Goal: Find specific fact: Find specific fact

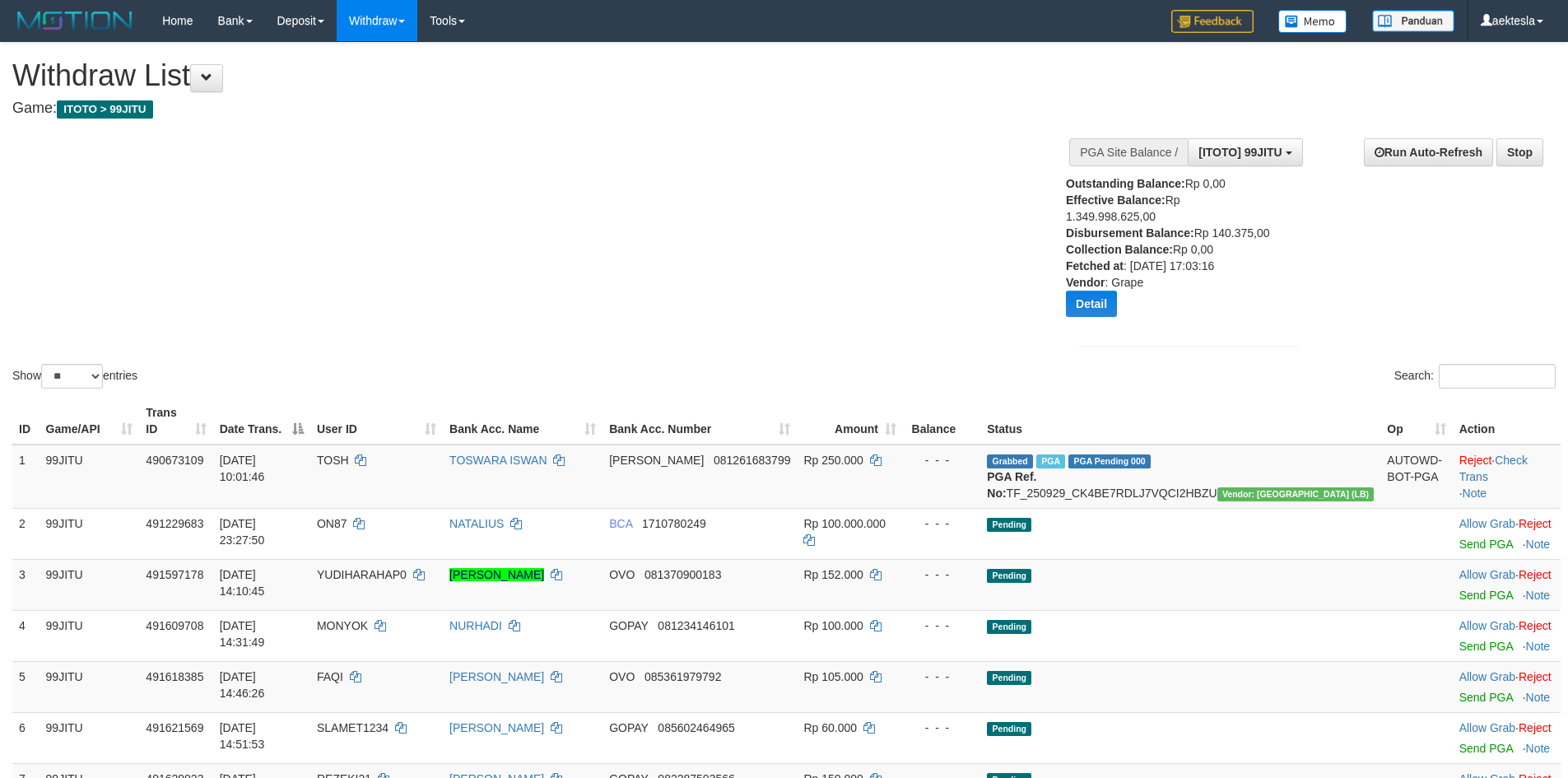
select select "**"
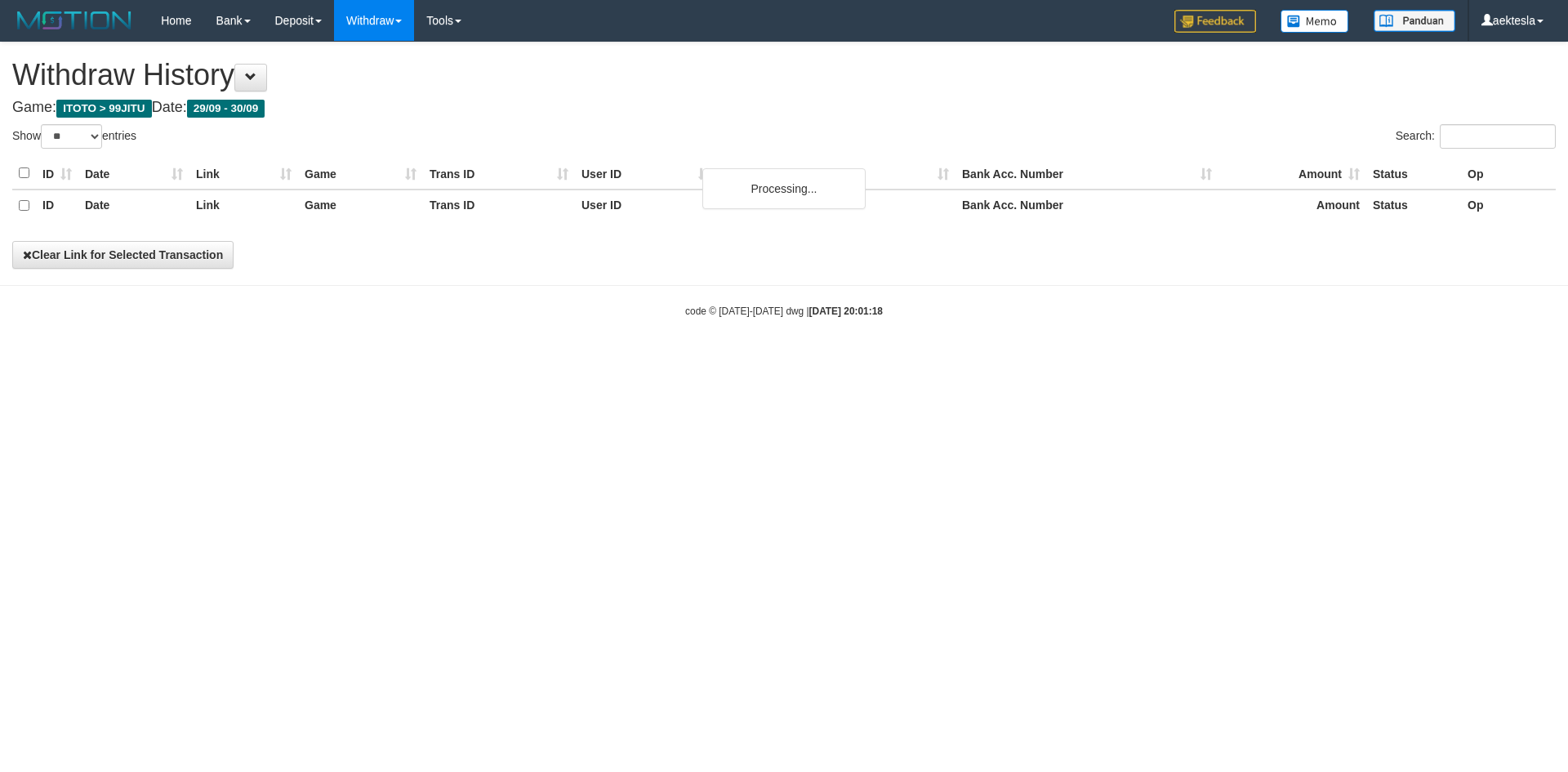
select select "**"
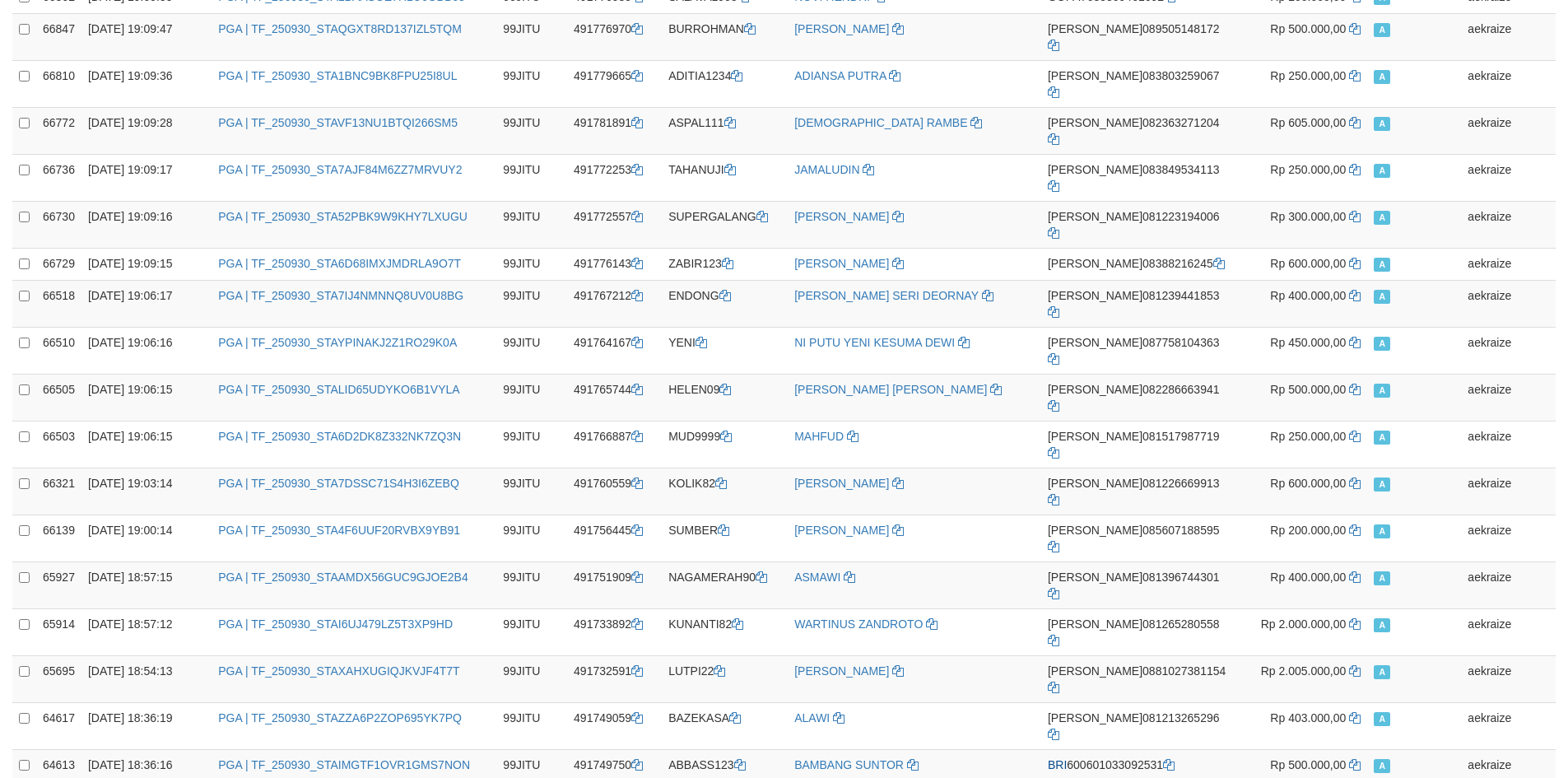
scroll to position [1243, 0]
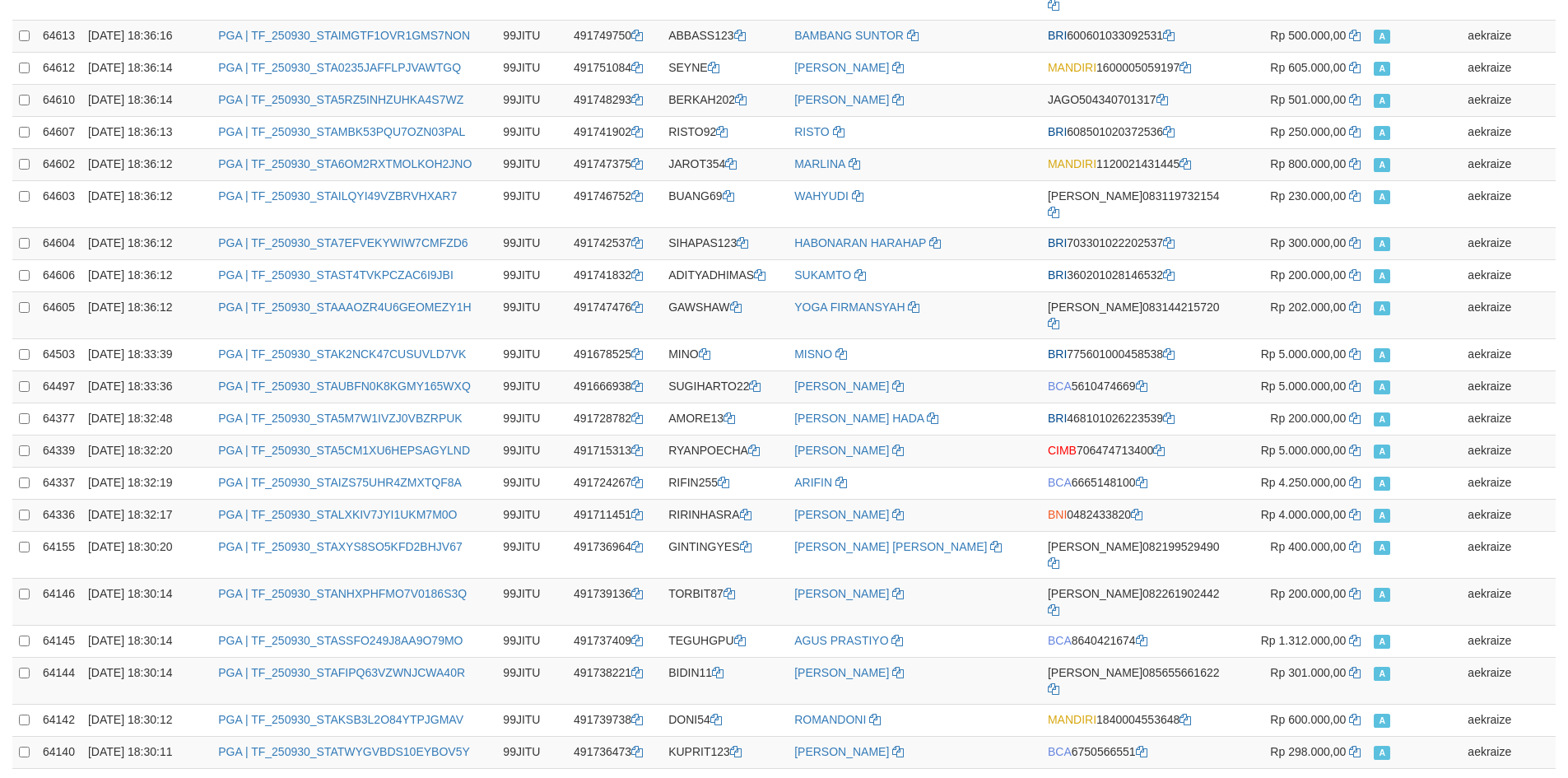
copy strong "1.799.565.000,00"
